Goal: Task Accomplishment & Management: Manage account settings

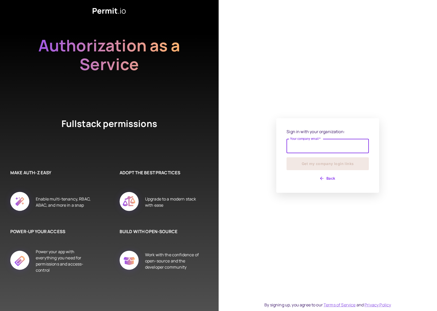
click at [326, 141] on input "Your company email   *" at bounding box center [328, 146] width 82 height 14
click at [328, 146] on input "Your company email   *" at bounding box center [328, 146] width 82 height 14
type input "**********"
click at [287, 158] on button "Get my company login links" at bounding box center [328, 164] width 82 height 13
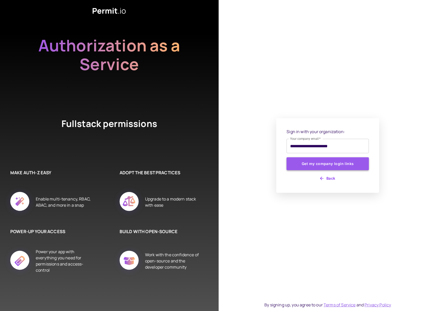
click at [323, 164] on button "Get my company login links" at bounding box center [328, 164] width 82 height 13
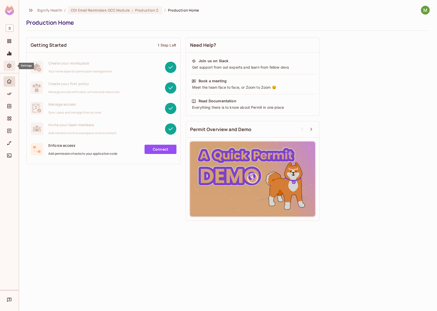
click at [7, 67] on icon "Settings" at bounding box center [9, 65] width 5 height 5
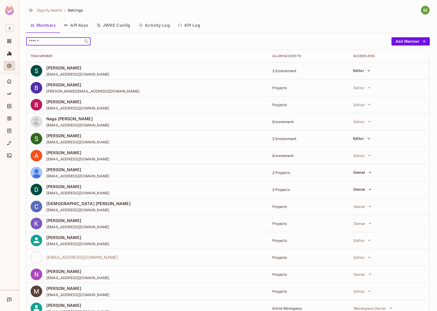
click at [51, 43] on input "text" at bounding box center [55, 41] width 54 height 5
click at [55, 41] on input "text" at bounding box center [55, 41] width 54 height 5
paste input "**********"
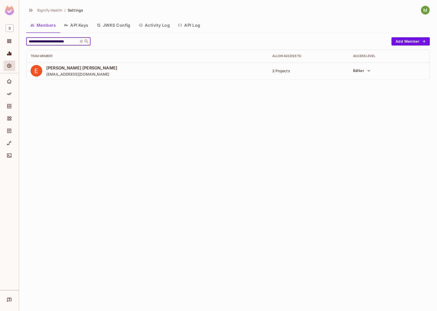
type input "**********"
drag, startPoint x: 284, startPoint y: 100, endPoint x: 302, endPoint y: 85, distance: 23.8
click at [284, 100] on div "**********" at bounding box center [228, 155] width 418 height 311
click at [286, 72] on div "2 Projects" at bounding box center [309, 70] width 72 height 5
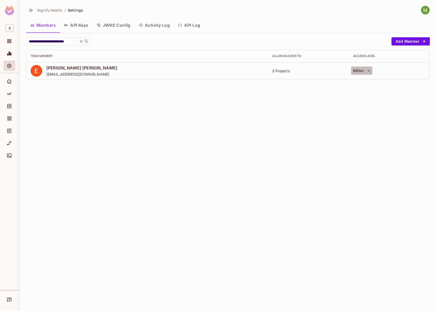
click at [369, 71] on icon "button" at bounding box center [368, 70] width 5 height 5
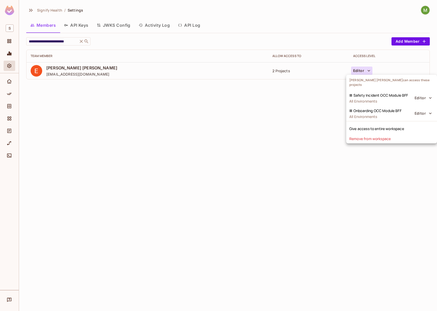
click at [50, 10] on div at bounding box center [218, 155] width 437 height 311
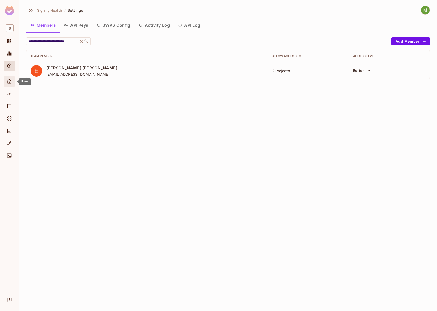
click at [9, 81] on icon "Home" at bounding box center [9, 81] width 5 height 5
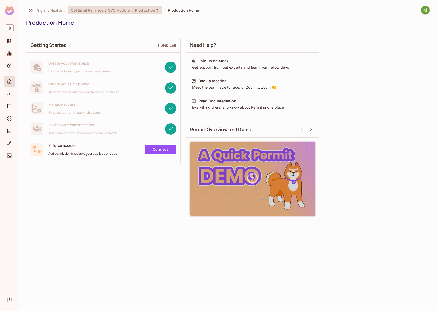
click at [84, 12] on span "CDI Email Reminders OCC Module" at bounding box center [100, 10] width 59 height 5
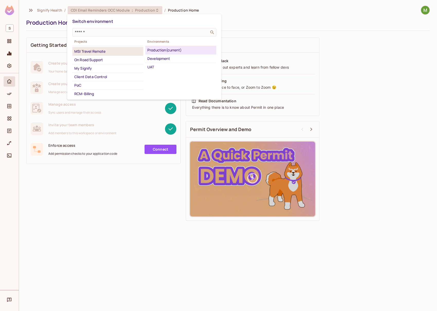
scroll to position [91, 0]
drag, startPoint x: 15, startPoint y: 64, endPoint x: 7, endPoint y: 65, distance: 8.3
click at [14, 64] on div at bounding box center [218, 155] width 437 height 311
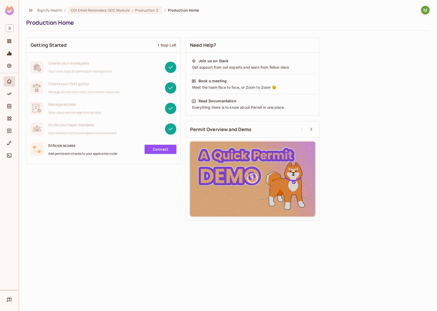
click at [7, 65] on div "Switch environment ​ Projects CDI Email Reminders OCC Module (current) Collabor…" at bounding box center [218, 155] width 437 height 311
click at [11, 65] on icon "Settings" at bounding box center [9, 66] width 4 height 4
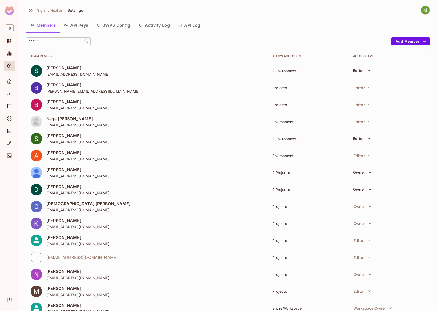
click at [61, 41] on input "text" at bounding box center [55, 41] width 54 height 5
click at [45, 41] on input "text" at bounding box center [55, 41] width 54 height 5
paste input "**********"
type input "**********"
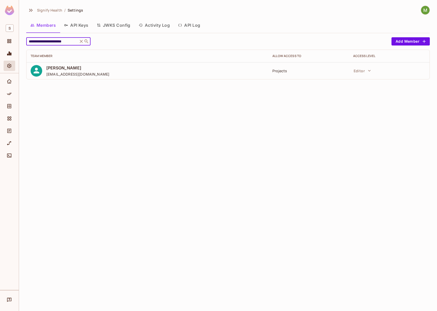
scroll to position [0, 0]
click at [308, 67] on td "Projects" at bounding box center [308, 70] width 81 height 17
click at [288, 70] on div "Projects" at bounding box center [309, 70] width 72 height 5
click at [282, 71] on div "Projects" at bounding box center [309, 70] width 72 height 5
click at [59, 70] on span "[PERSON_NAME]" at bounding box center [77, 68] width 63 height 6
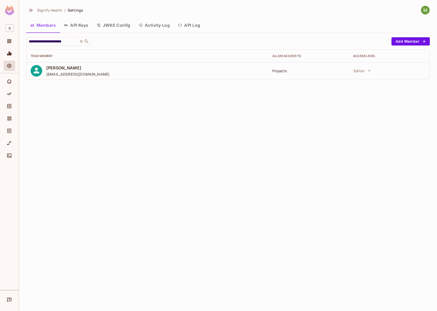
click at [60, 69] on span "[PERSON_NAME]" at bounding box center [77, 68] width 63 height 6
click at [367, 69] on icon "button" at bounding box center [369, 70] width 5 height 5
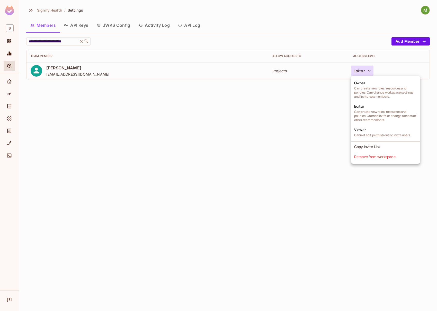
click at [365, 69] on div at bounding box center [218, 155] width 437 height 311
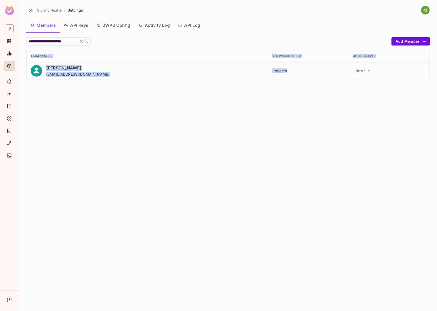
drag, startPoint x: 289, startPoint y: 72, endPoint x: 289, endPoint y: 91, distance: 19.6
click at [291, 91] on div "**********" at bounding box center [228, 155] width 418 height 311
drag, startPoint x: 256, startPoint y: 70, endPoint x: 295, endPoint y: 77, distance: 39.6
click at [295, 77] on tr "[PERSON_NAME] [EMAIL_ADDRESS][DOMAIN_NAME] Projects Editor" at bounding box center [228, 70] width 403 height 17
click at [295, 77] on td "Projects" at bounding box center [308, 70] width 81 height 17
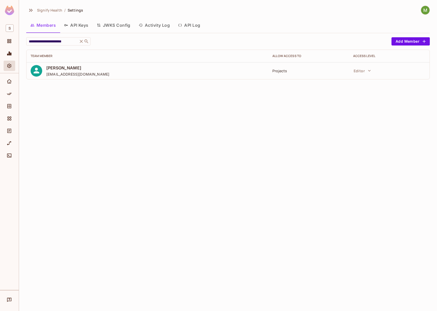
click at [280, 72] on div "Projects" at bounding box center [309, 70] width 72 height 5
click at [83, 39] on icon at bounding box center [81, 41] width 5 height 5
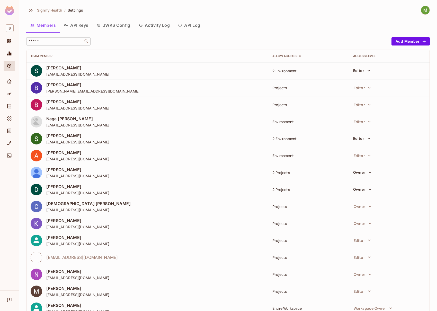
click at [68, 288] on span "[PERSON_NAME]" at bounding box center [77, 289] width 63 height 6
drag, startPoint x: 68, startPoint y: 288, endPoint x: 130, endPoint y: 289, distance: 62.0
click at [68, 288] on span "[PERSON_NAME]" at bounding box center [77, 289] width 63 height 6
click at [280, 290] on div "Projects" at bounding box center [309, 291] width 72 height 5
click at [369, 139] on button "Editor" at bounding box center [361, 139] width 21 height 8
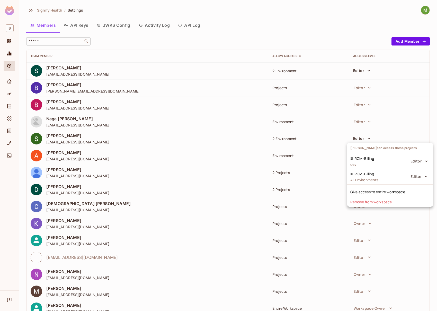
click at [369, 139] on div at bounding box center [218, 155] width 437 height 311
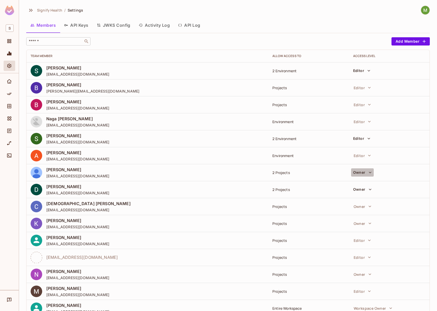
click at [368, 176] on button "Owner" at bounding box center [362, 173] width 23 height 8
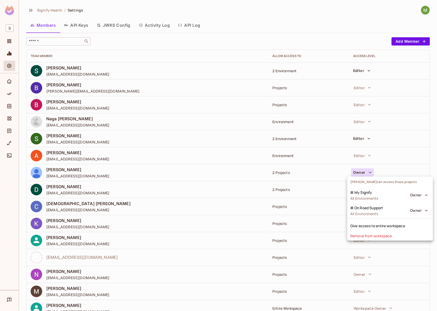
click at [369, 171] on div at bounding box center [218, 155] width 437 height 311
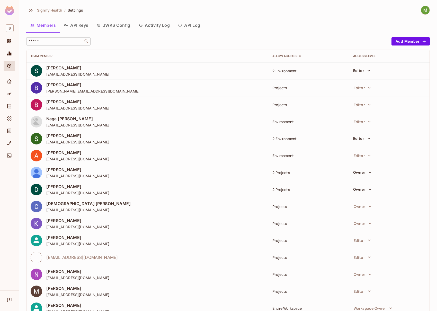
click at [369, 190] on icon "button" at bounding box center [370, 189] width 5 height 5
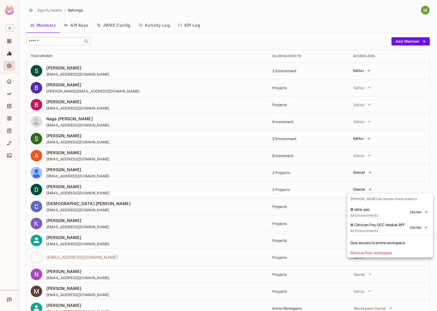
click at [369, 190] on div at bounding box center [218, 155] width 437 height 311
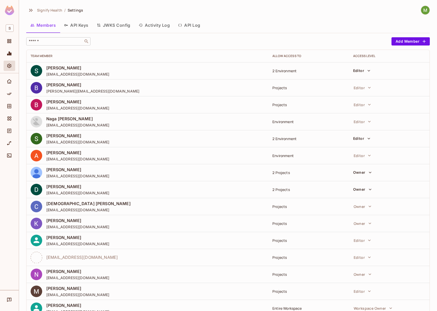
drag, startPoint x: 45, startPoint y: 15, endPoint x: 50, endPoint y: 12, distance: 5.8
click at [51, 11] on span "Signify Health" at bounding box center [49, 10] width 25 height 5
click at [39, 26] on button "Members" at bounding box center [43, 25] width 34 height 13
click at [12, 109] on icon "Directory" at bounding box center [9, 106] width 5 height 5
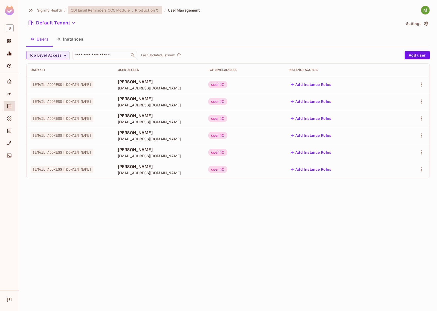
click at [90, 11] on span "CDI Email Reminders OCC Module" at bounding box center [100, 10] width 59 height 5
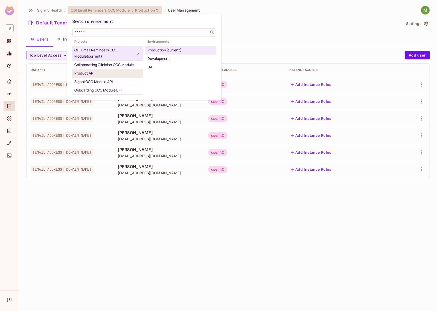
scroll to position [6, 0]
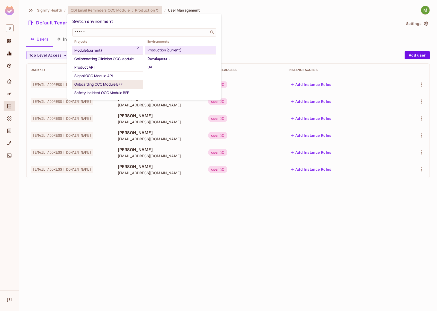
click at [112, 82] on div "Onboarding OCC Module BFF" at bounding box center [107, 84] width 67 height 6
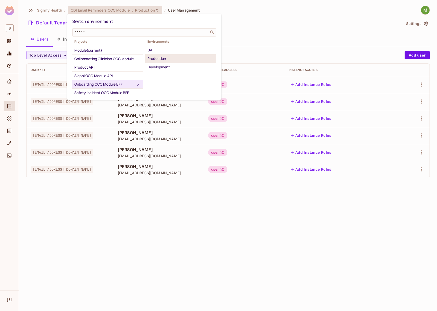
click at [167, 59] on div "Production" at bounding box center [180, 59] width 67 height 6
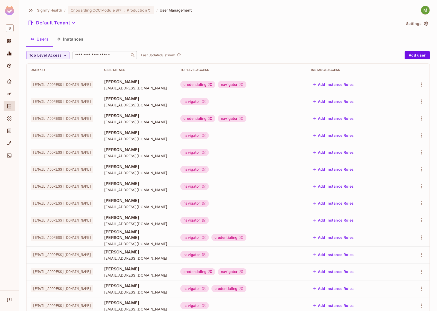
click at [87, 56] on input "text" at bounding box center [101, 55] width 54 height 5
paste input "**********"
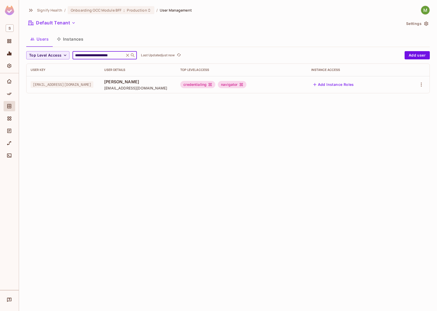
type input "**********"
click at [99, 123] on div "**********" at bounding box center [228, 155] width 418 height 311
click at [9, 106] on icon "Directory" at bounding box center [9, 106] width 5 height 5
click at [82, 14] on div "Onboarding OCC Module BFF : Production" at bounding box center [111, 10] width 87 height 8
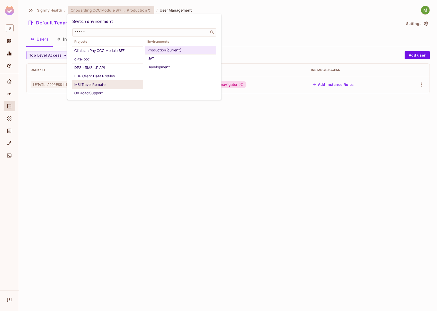
scroll to position [50, 0]
click at [116, 56] on div "Clinician Pay OCC Module BFF" at bounding box center [107, 57] width 67 height 6
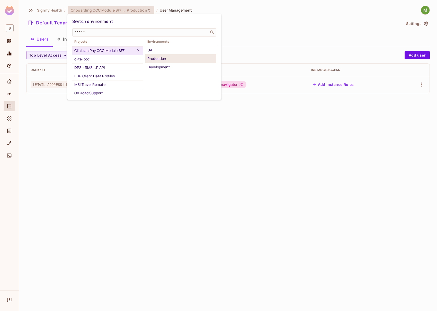
click at [166, 60] on div "Production" at bounding box center [180, 59] width 67 height 6
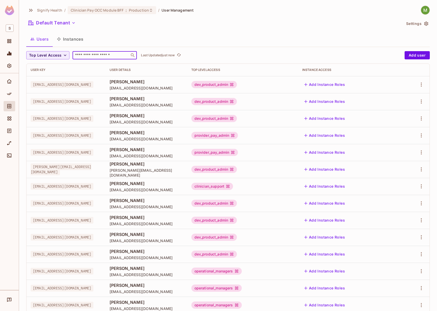
click at [93, 54] on input "text" at bounding box center [101, 55] width 54 height 5
paste input "**********"
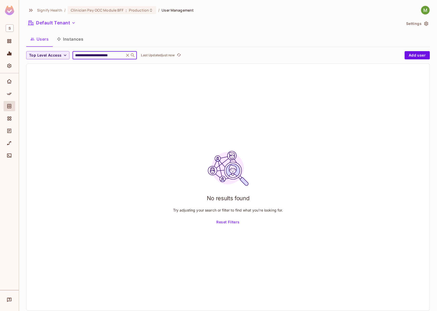
type input "**********"
click at [125, 10] on span ":" at bounding box center [126, 10] width 2 height 4
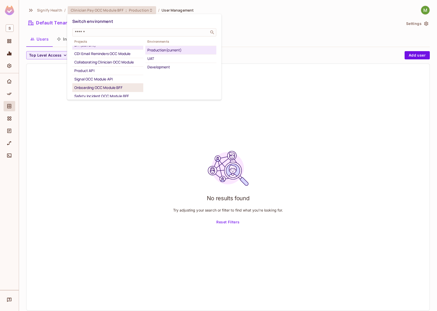
scroll to position [16, 0]
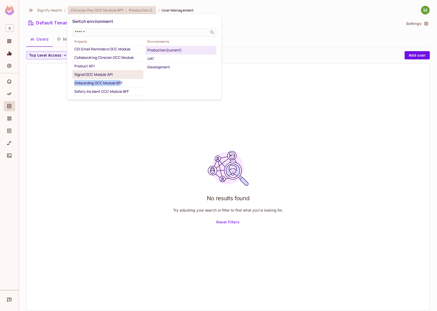
drag, startPoint x: 122, startPoint y: 85, endPoint x: 121, endPoint y: 76, distance: 8.5
click at [121, 76] on ul "Clinician Pay OCC Module BFF (current) CDI Email Reminders OCC Module Collabora…" at bounding box center [107, 71] width 71 height 51
click at [121, 76] on div "Signal OCC Module API" at bounding box center [107, 75] width 67 height 6
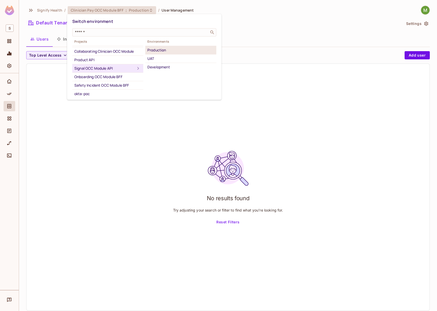
click at [167, 51] on div "Production" at bounding box center [180, 50] width 67 height 6
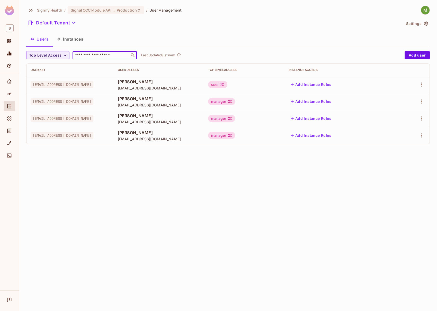
click at [91, 57] on input "text" at bounding box center [101, 55] width 54 height 5
click at [90, 7] on div "Signal OCC Module API : Production" at bounding box center [106, 10] width 76 height 8
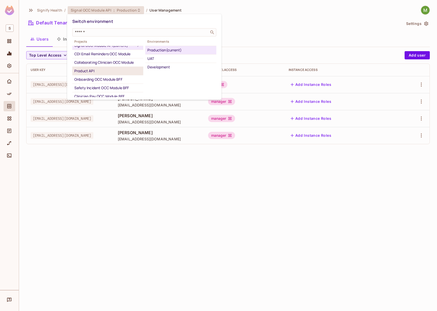
scroll to position [5, 0]
click at [103, 77] on div "Onboarding OCC Module BFF" at bounding box center [107, 79] width 67 height 6
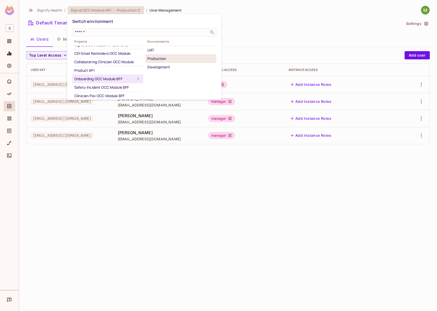
click at [171, 58] on div "Production" at bounding box center [180, 59] width 67 height 6
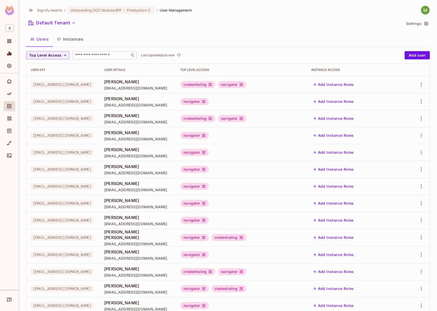
click at [93, 55] on input "text" at bounding box center [101, 55] width 54 height 5
paste input "**********"
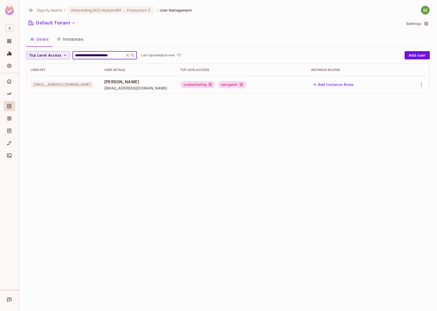
type input "**********"
click at [293, 82] on div "credentialing navigator" at bounding box center [241, 84] width 123 height 7
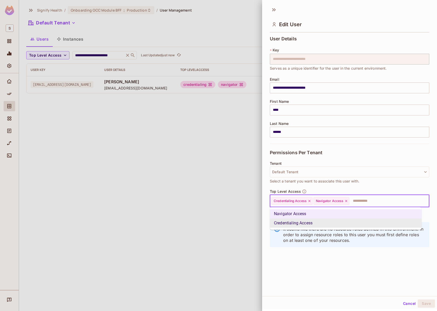
click at [381, 202] on input "text" at bounding box center [384, 201] width 69 height 10
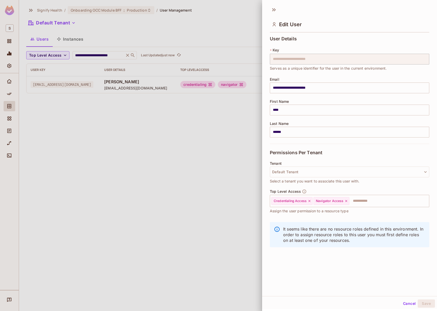
click at [360, 267] on div "**********" at bounding box center [349, 150] width 175 height 293
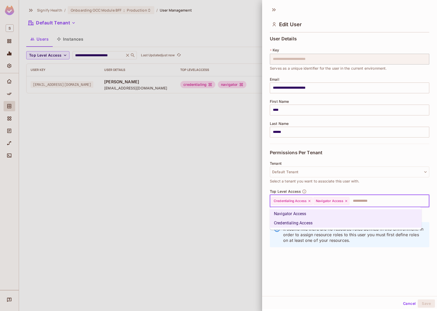
click at [403, 204] on input "text" at bounding box center [384, 201] width 69 height 10
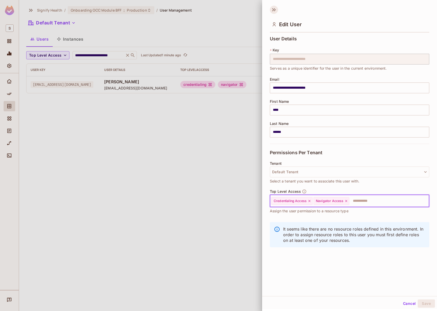
click at [272, 8] on icon at bounding box center [274, 10] width 8 height 8
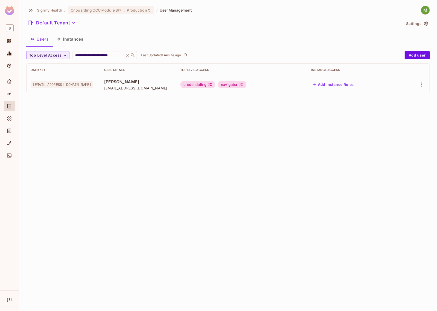
click at [123, 103] on div "**********" at bounding box center [228, 155] width 418 height 311
click at [65, 23] on button "Default Tenant" at bounding box center [51, 23] width 51 height 8
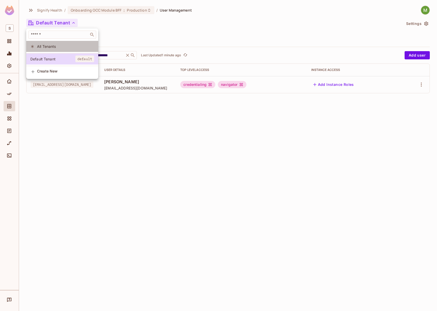
click at [58, 49] on span "All Tenants" at bounding box center [65, 46] width 57 height 5
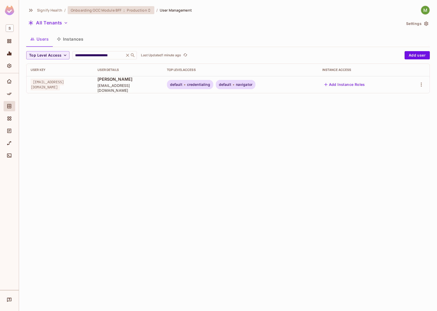
click at [100, 13] on div "Onboarding OCC Module BFF : Production" at bounding box center [111, 10] width 87 height 8
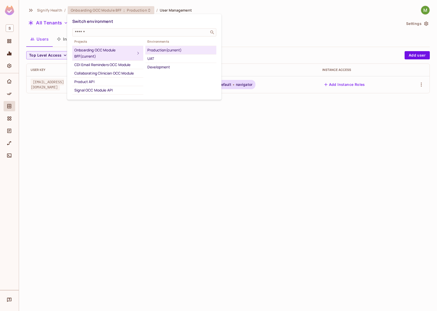
click at [12, 66] on div at bounding box center [218, 155] width 437 height 311
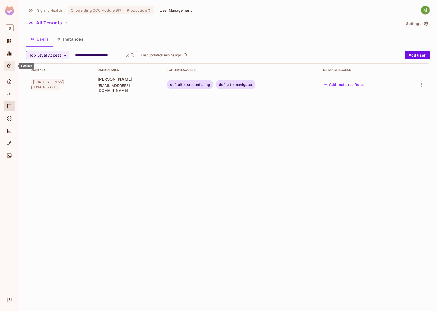
click at [9, 64] on icon "Settings" at bounding box center [9, 66] width 4 height 4
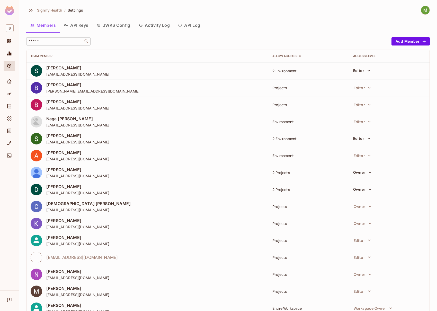
click at [57, 41] on input "text" at bounding box center [55, 41] width 54 height 5
paste input "**********"
type input "**********"
click at [62, 39] on input "text" at bounding box center [55, 41] width 54 height 5
click at [56, 42] on input "text" at bounding box center [55, 41] width 54 height 5
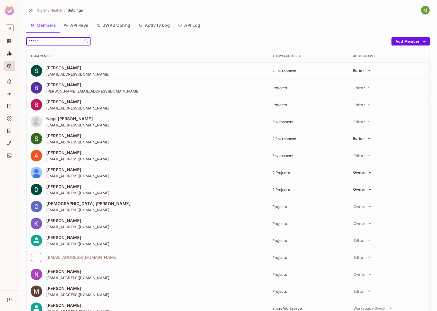
paste input "**********"
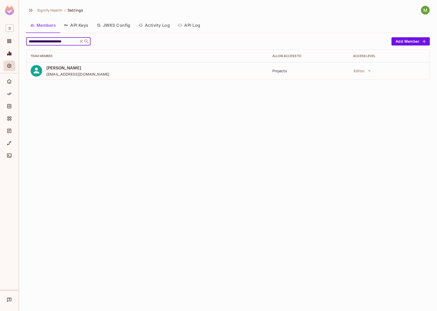
type input "**********"
click at [265, 81] on div "**********" at bounding box center [228, 60] width 404 height 46
click at [56, 67] on span "[PERSON_NAME]" at bounding box center [77, 68] width 63 height 6
click at [29, 69] on td "[PERSON_NAME] [EMAIL_ADDRESS][DOMAIN_NAME]" at bounding box center [148, 70] width 242 height 17
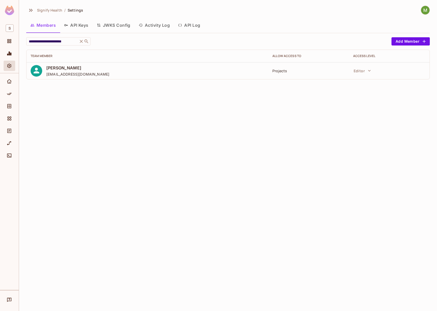
click at [39, 71] on icon at bounding box center [36, 70] width 9 height 9
drag, startPoint x: 62, startPoint y: 72, endPoint x: 143, endPoint y: 78, distance: 81.5
click at [116, 79] on td "[PERSON_NAME] [EMAIL_ADDRESS][DOMAIN_NAME]" at bounding box center [148, 70] width 242 height 17
drag, startPoint x: 163, startPoint y: 76, endPoint x: 192, endPoint y: 75, distance: 28.6
click at [164, 76] on div "[PERSON_NAME] [EMAIL_ADDRESS][DOMAIN_NAME]" at bounding box center [148, 71] width 234 height 12
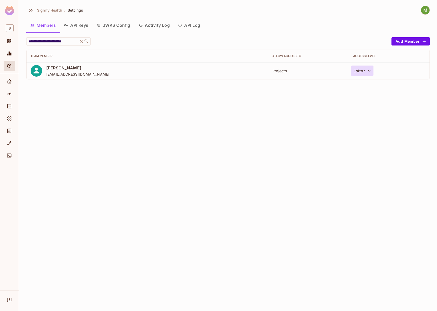
click at [364, 69] on button "Editor" at bounding box center [362, 71] width 22 height 10
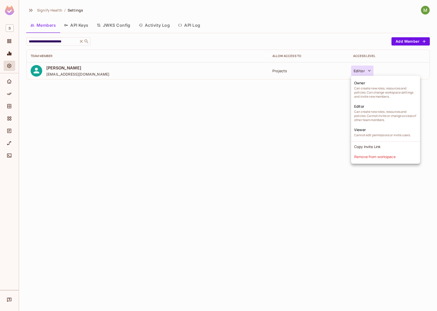
click at [315, 115] on div at bounding box center [218, 155] width 437 height 311
